Goal: Find specific page/section: Find specific page/section

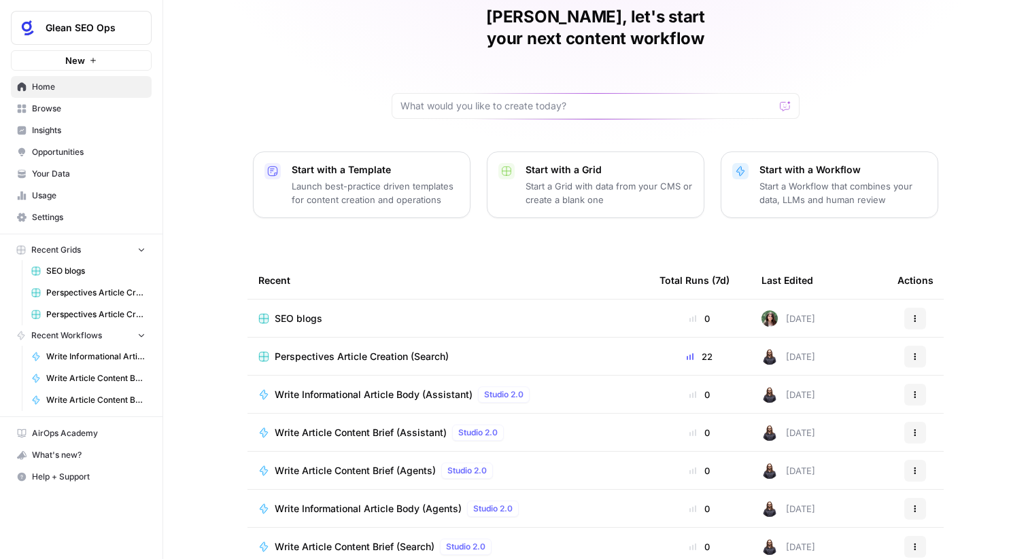
scroll to position [66, 0]
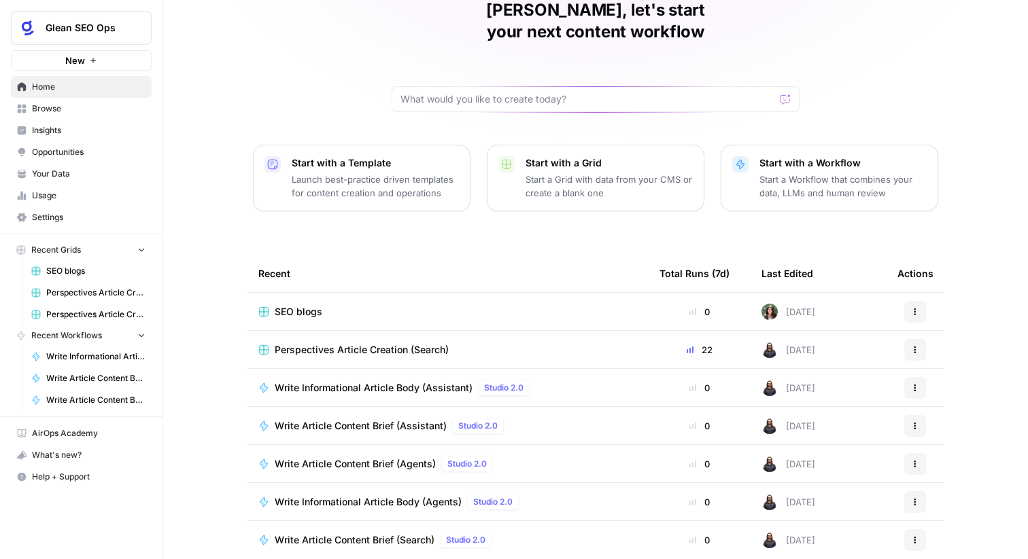
click at [81, 113] on span "Browse" at bounding box center [89, 109] width 114 height 12
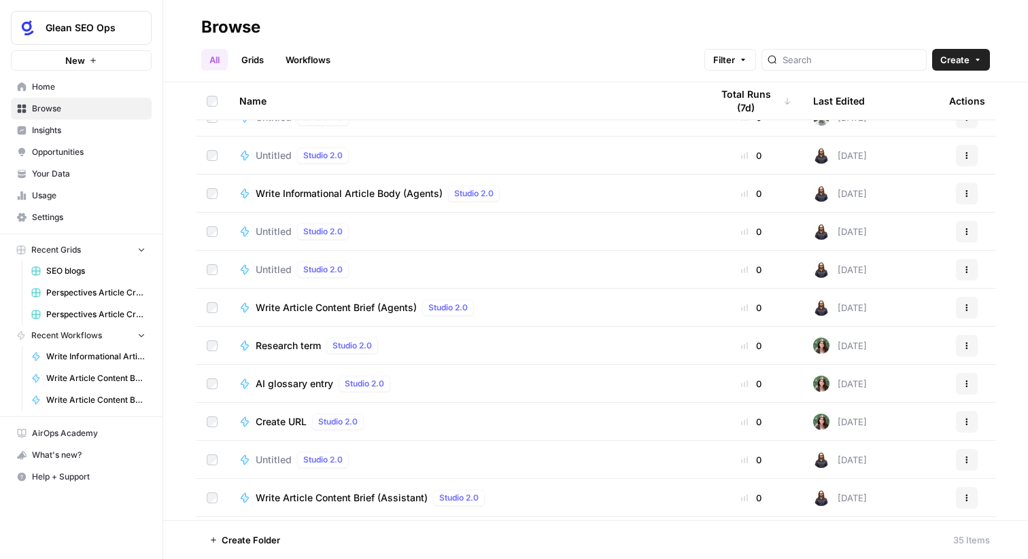
scroll to position [702, 0]
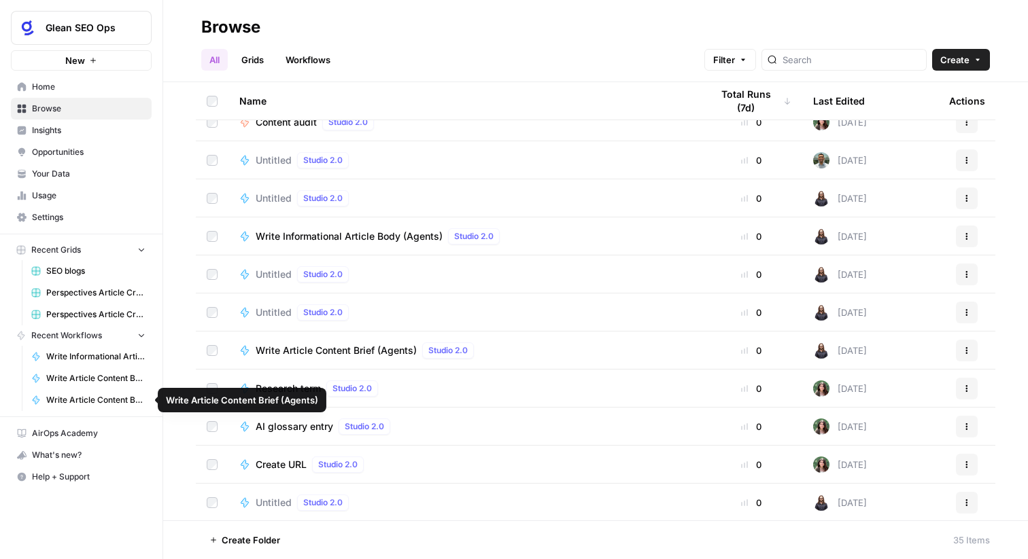
click at [105, 401] on span "Write Article Content Brief (Agents)" at bounding box center [95, 400] width 99 height 12
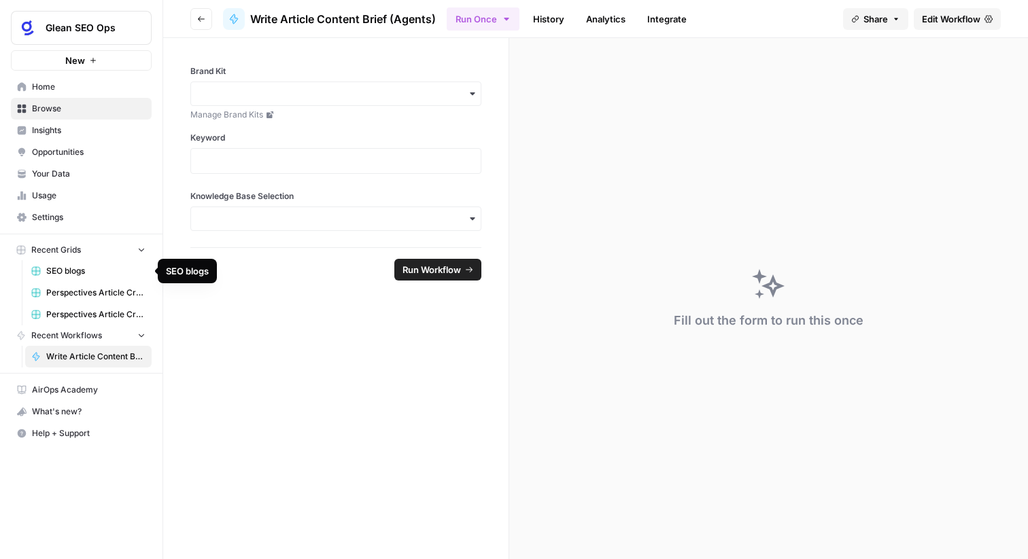
click at [84, 273] on span "SEO blogs" at bounding box center [95, 271] width 99 height 12
